Goal: Task Accomplishment & Management: Complete application form

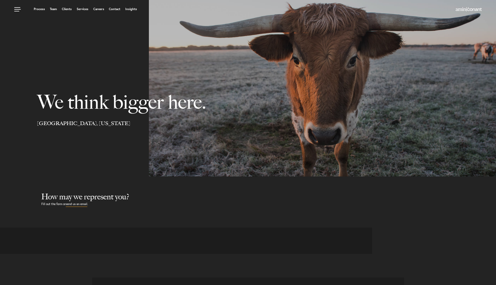
select select "Austin"
select select "Business and Civil Litigation"
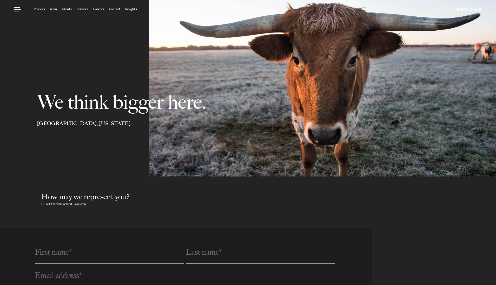
select select "Austin"
select select "Business and Civil Litigation"
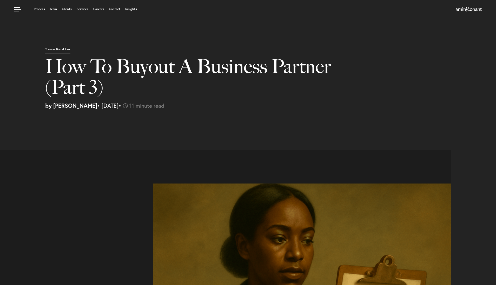
select select "US"
select select "Austin"
select select "Business and Civil Litigation"
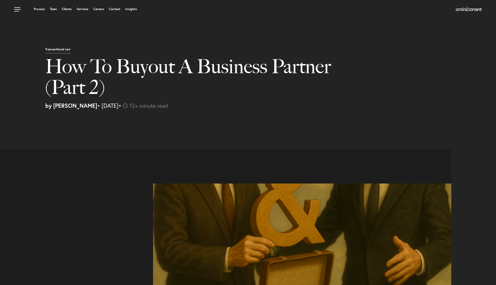
select select "US"
select select "Austin"
select select "Business and Civil Litigation"
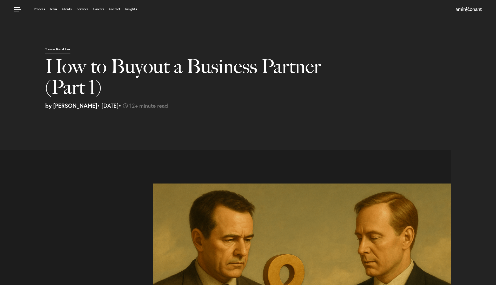
select select "US"
select select "Austin"
select select "Business and Civil Litigation"
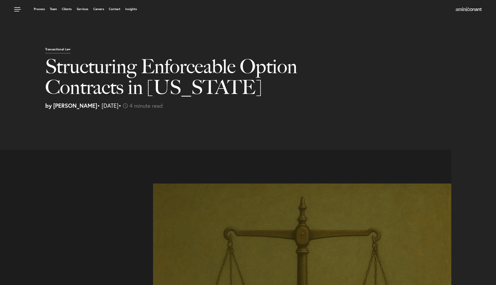
select select "US"
select select "Austin"
select select "Business and Civil Litigation"
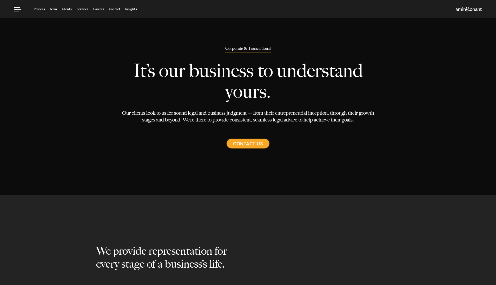
select select "Austin"
select select "Business and Civil Litigation"
